Goal: Obtain resource: Obtain resource

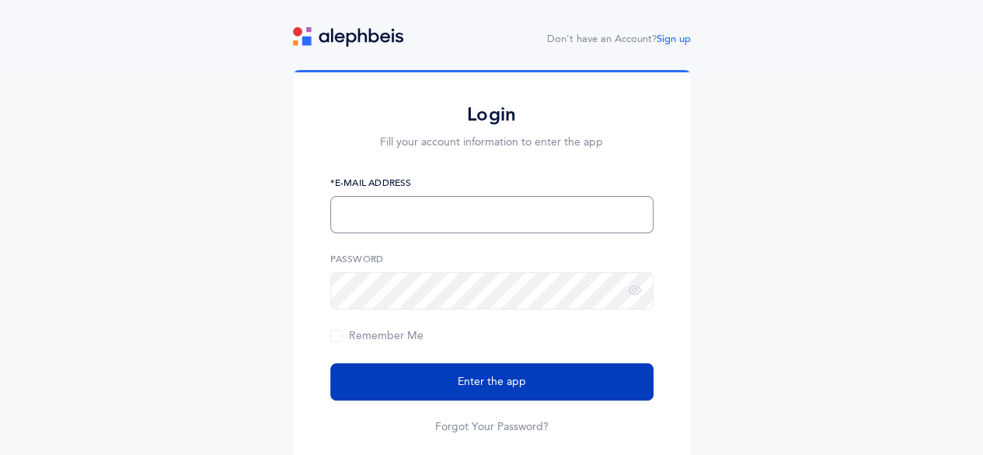
type input "[EMAIL_ADDRESS][DOMAIN_NAME]"
click at [501, 394] on button "Enter the app" at bounding box center [491, 381] width 323 height 37
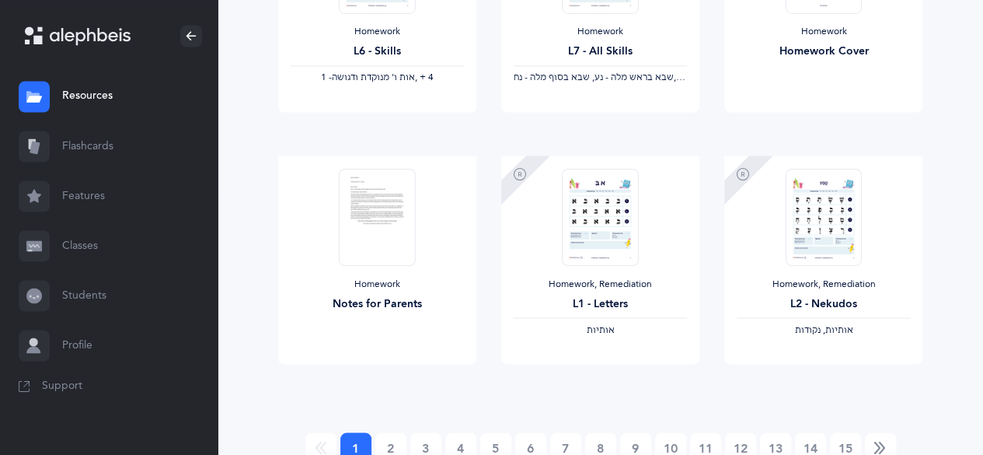
scroll to position [1396, 0]
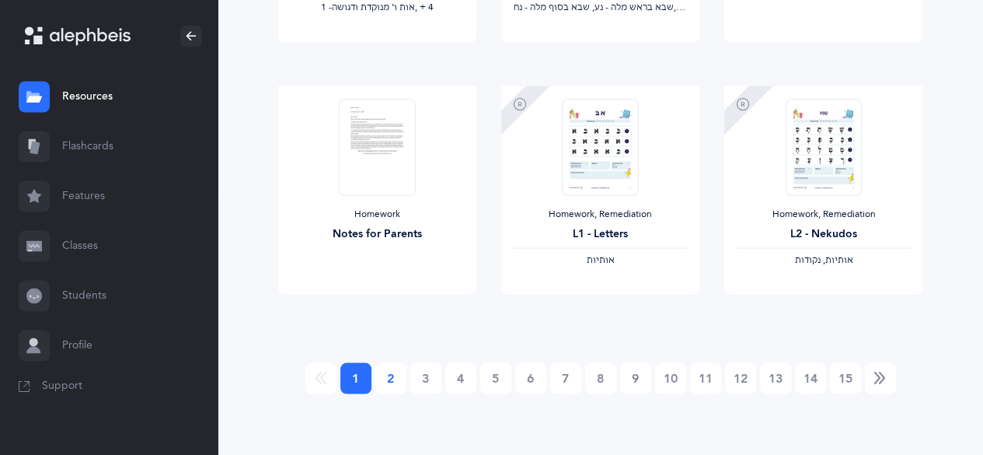
click at [379, 379] on link "2" at bounding box center [391, 377] width 31 height 31
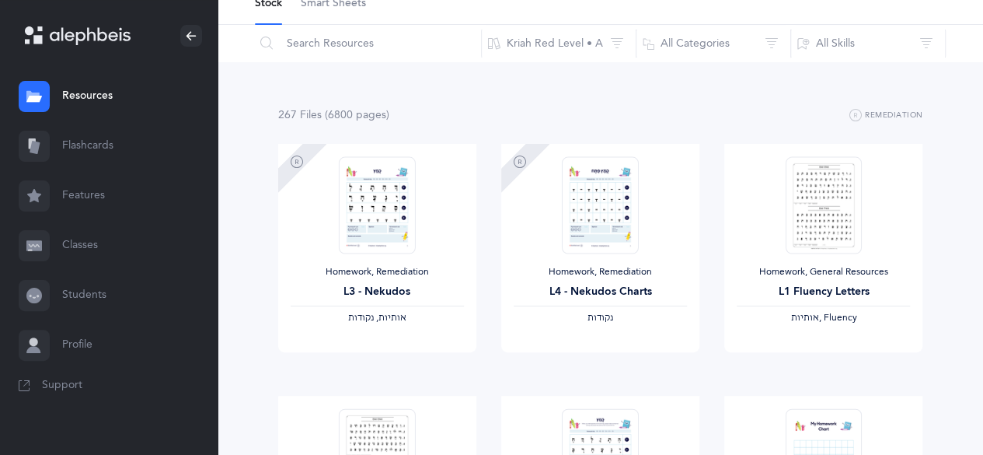
scroll to position [0, 0]
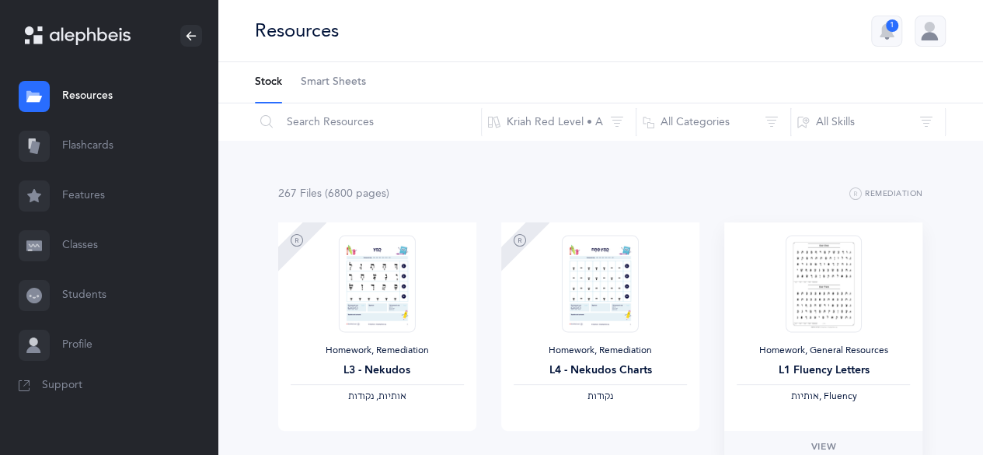
click at [810, 278] on img at bounding box center [824, 283] width 76 height 97
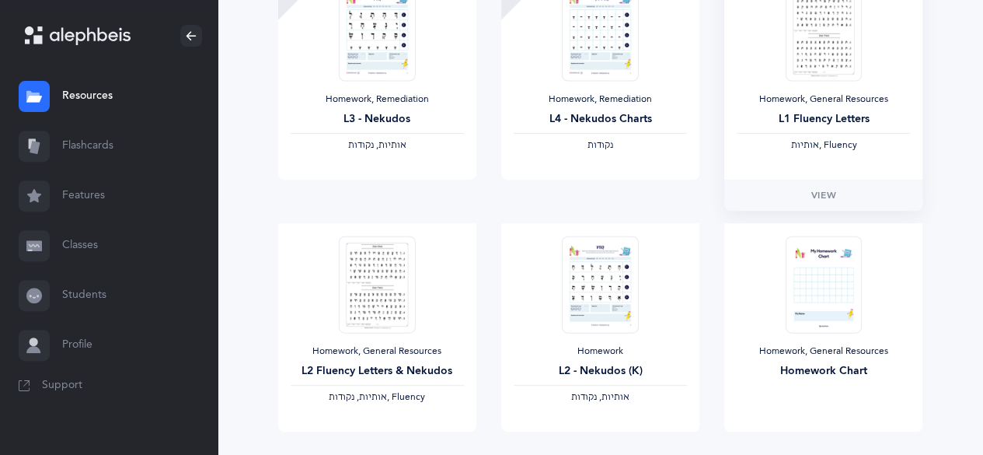
scroll to position [260, 0]
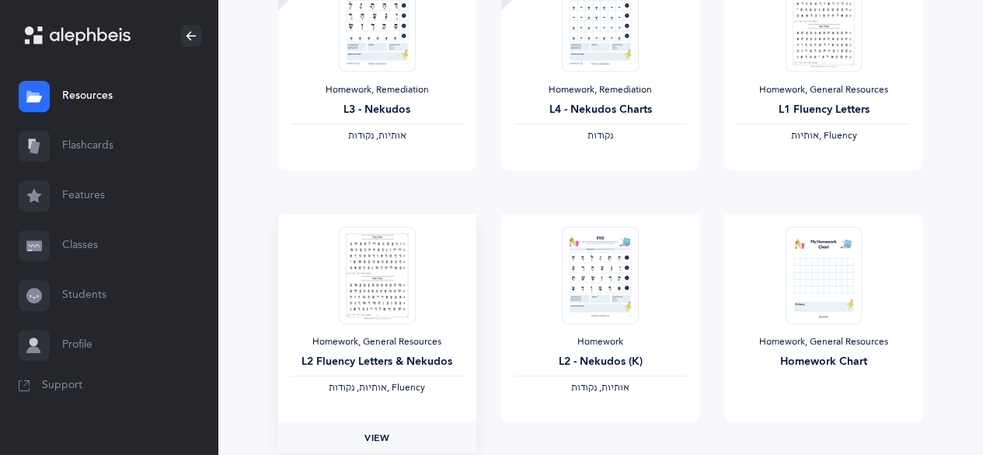
click at [386, 433] on span "View" at bounding box center [377, 438] width 25 height 14
